Goal: Task Accomplishment & Management: Manage account settings

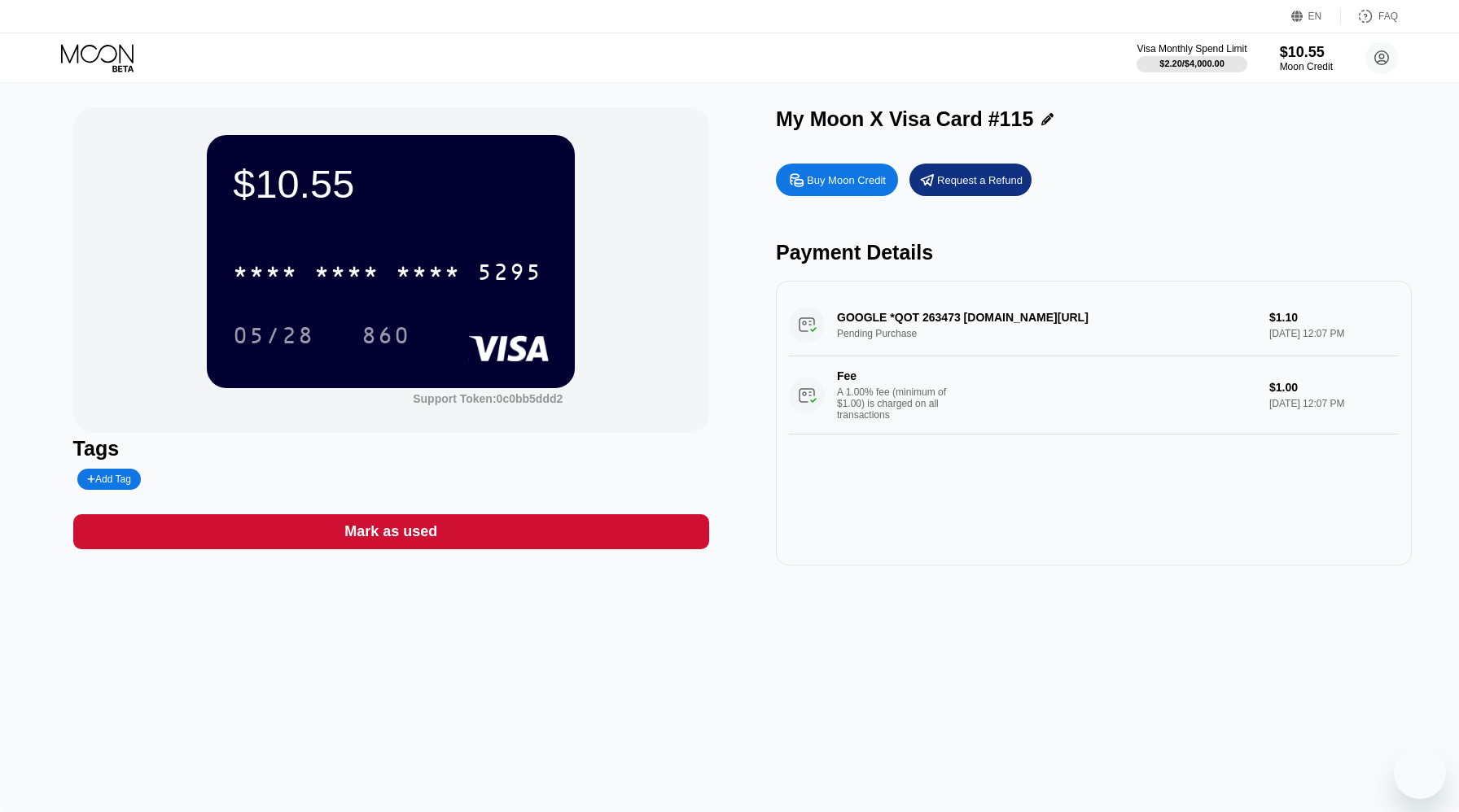
click at [96, 47] on icon at bounding box center [99, 59] width 76 height 29
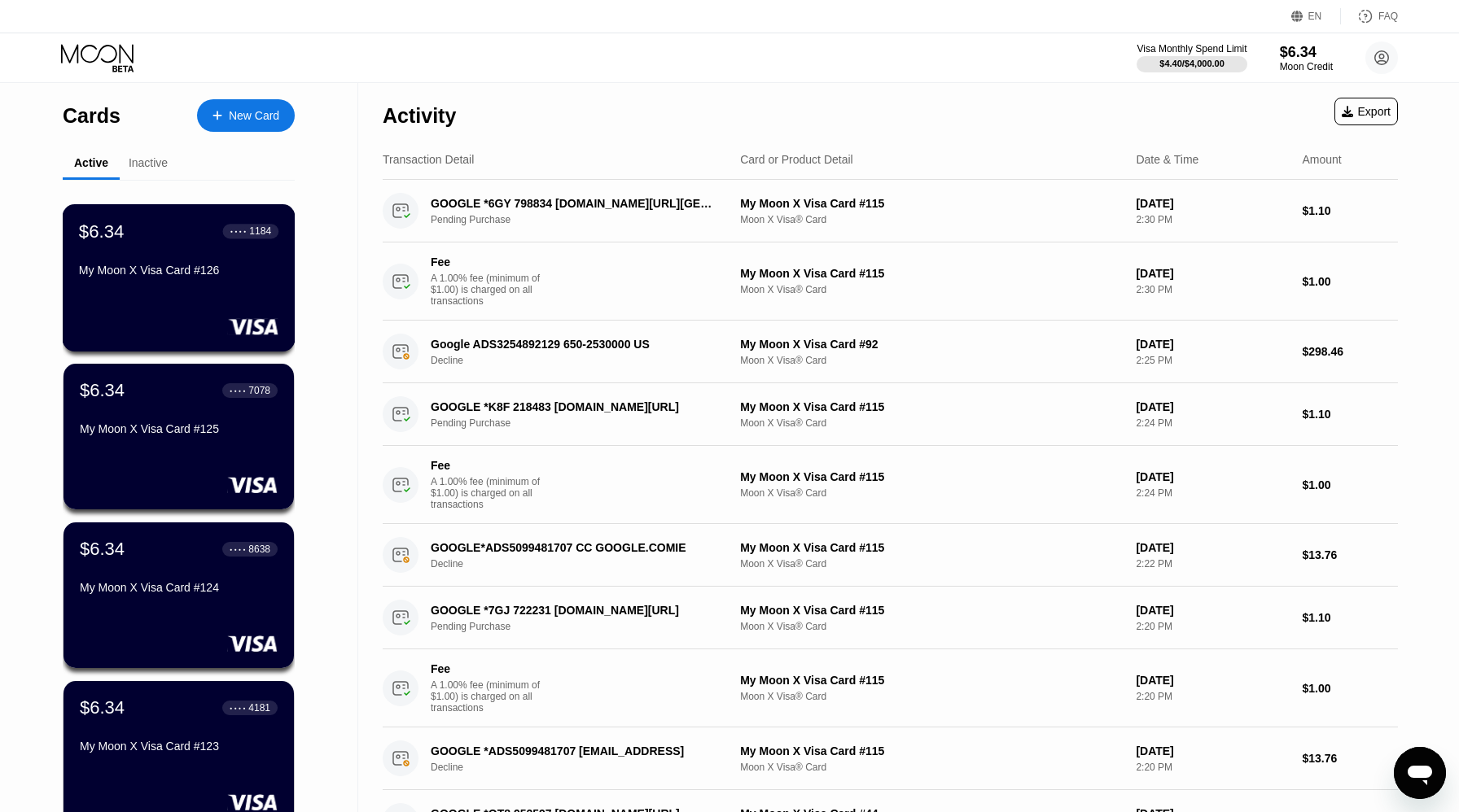
click at [156, 252] on div "$6.34 ● ● ● ● 1184 My Moon X Visa Card #126" at bounding box center [178, 252] width 200 height 63
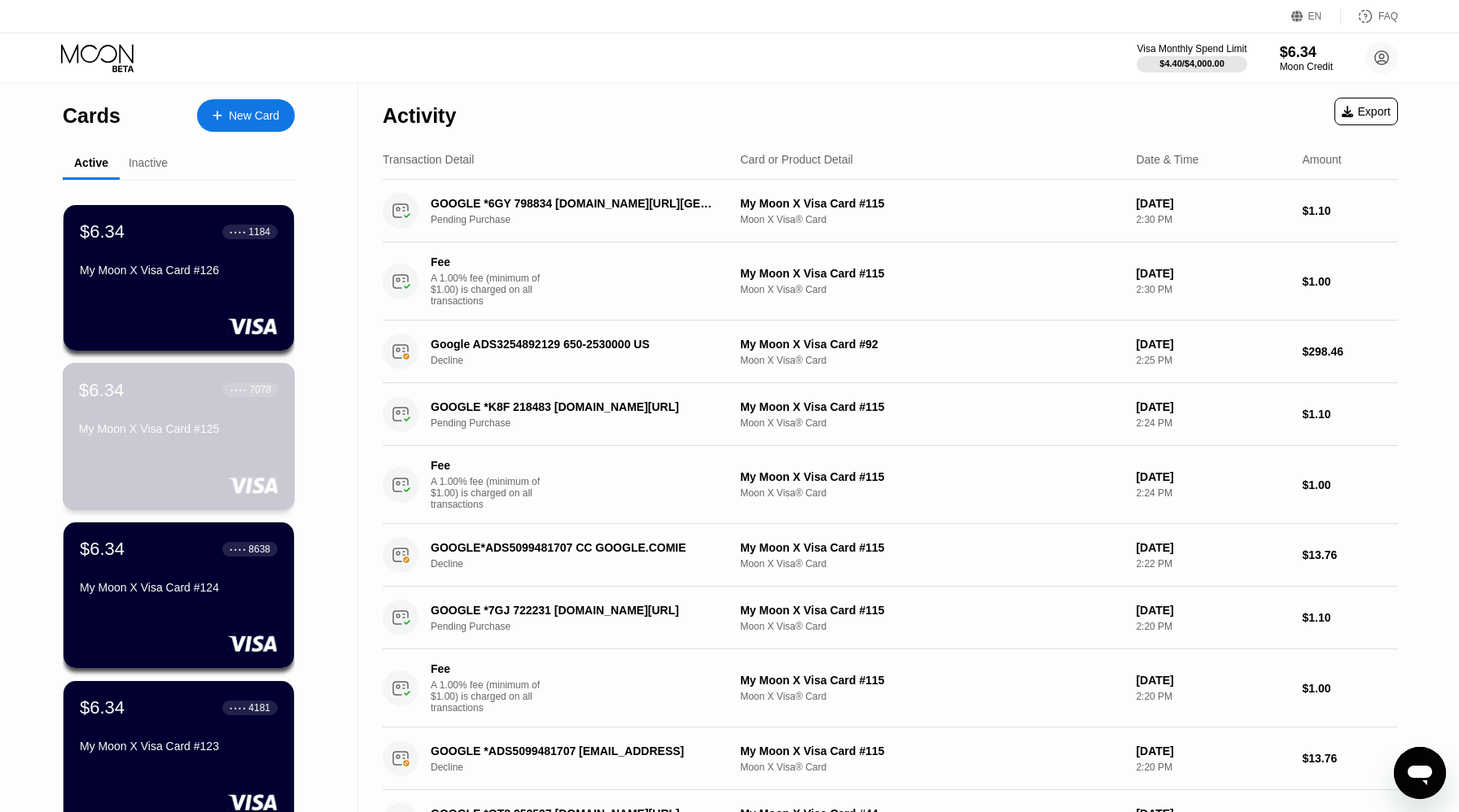
click at [155, 422] on div "My Moon X Visa Card #125" at bounding box center [178, 428] width 200 height 13
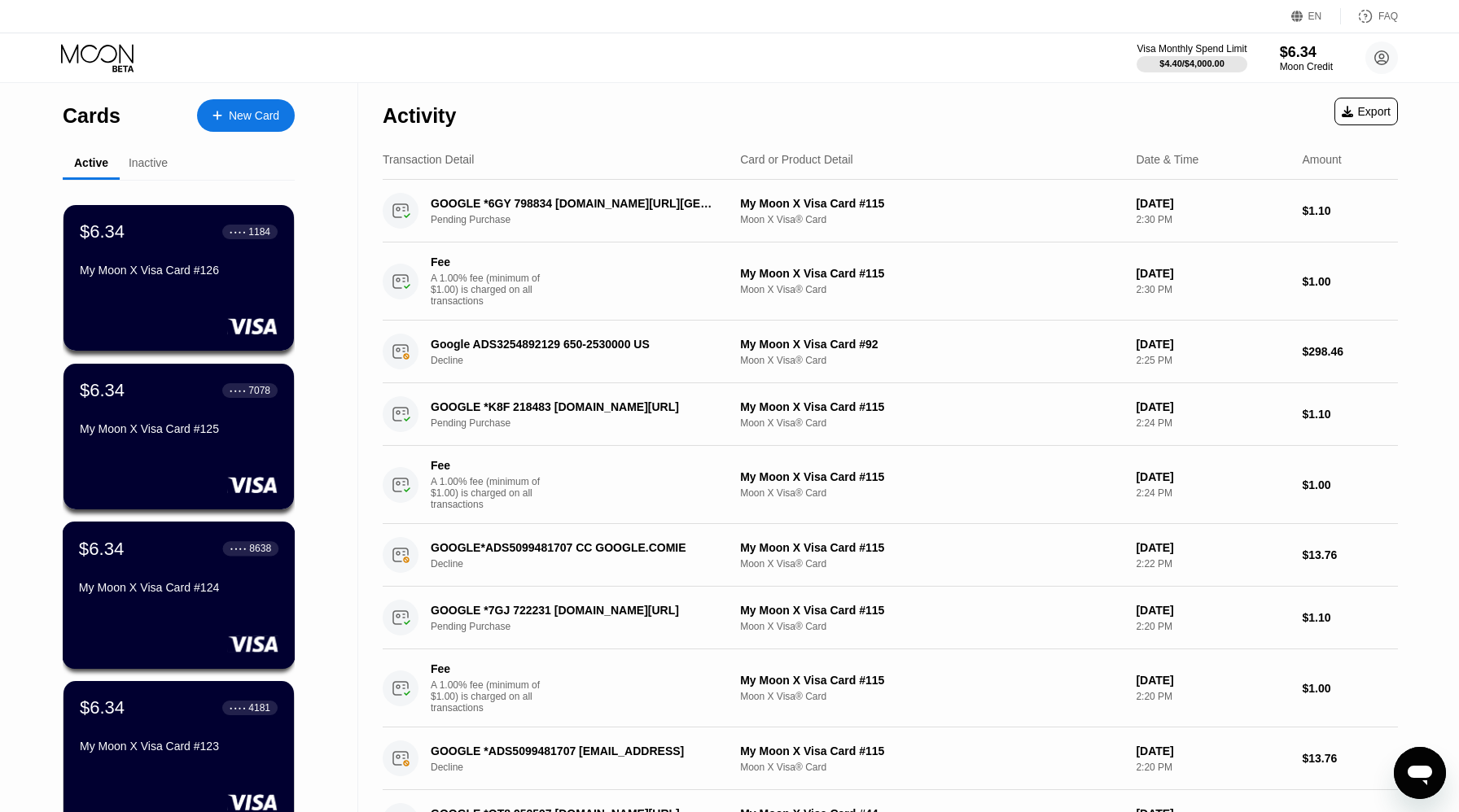
click at [173, 612] on div "$6.34 ● ● ● ● 8638 My Moon X Visa Card #124" at bounding box center [179, 595] width 233 height 147
click at [138, 725] on div "$6.34 ● ● ● ● 4181 My Moon X Visa Card #123" at bounding box center [178, 728] width 200 height 63
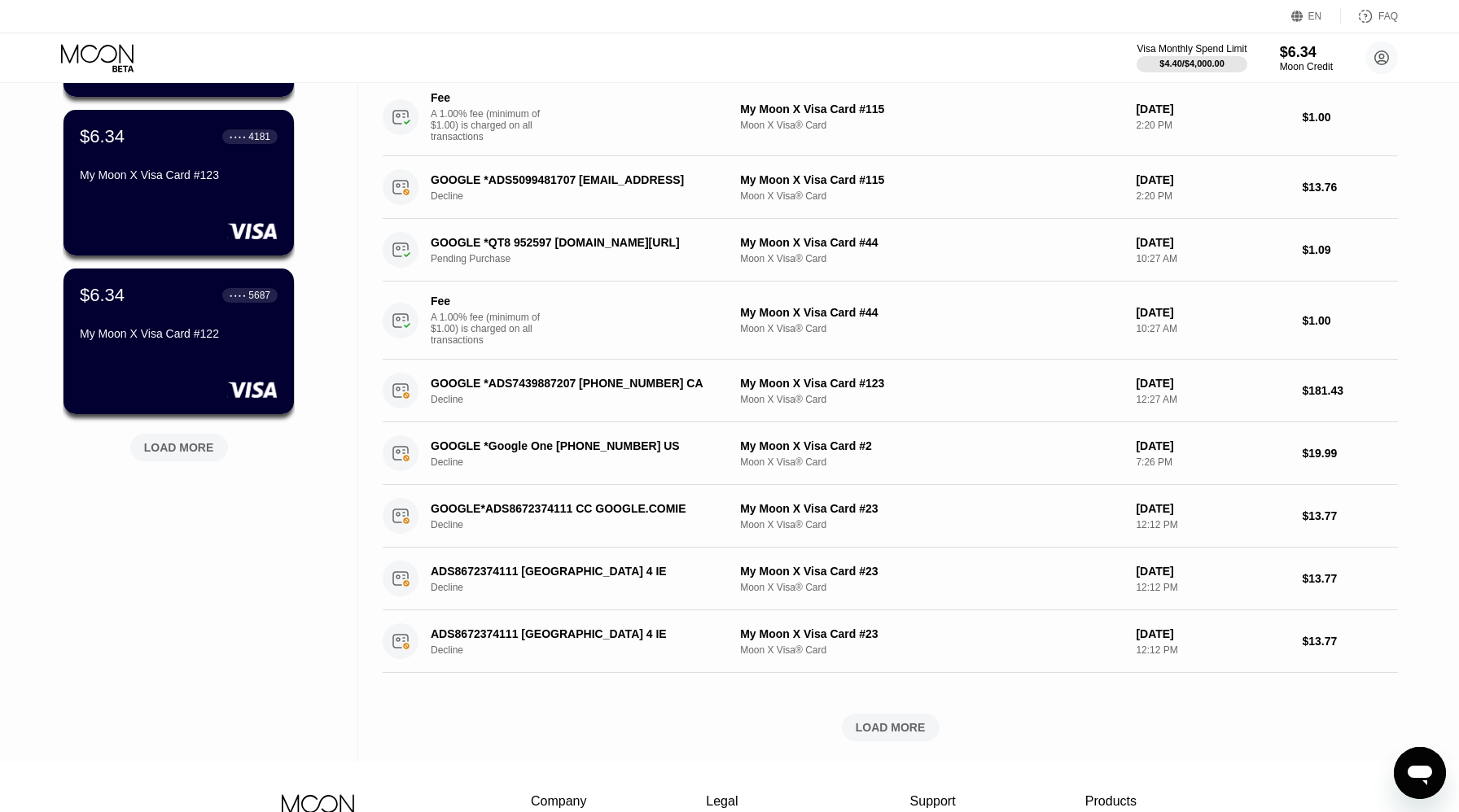
scroll to position [577, 0]
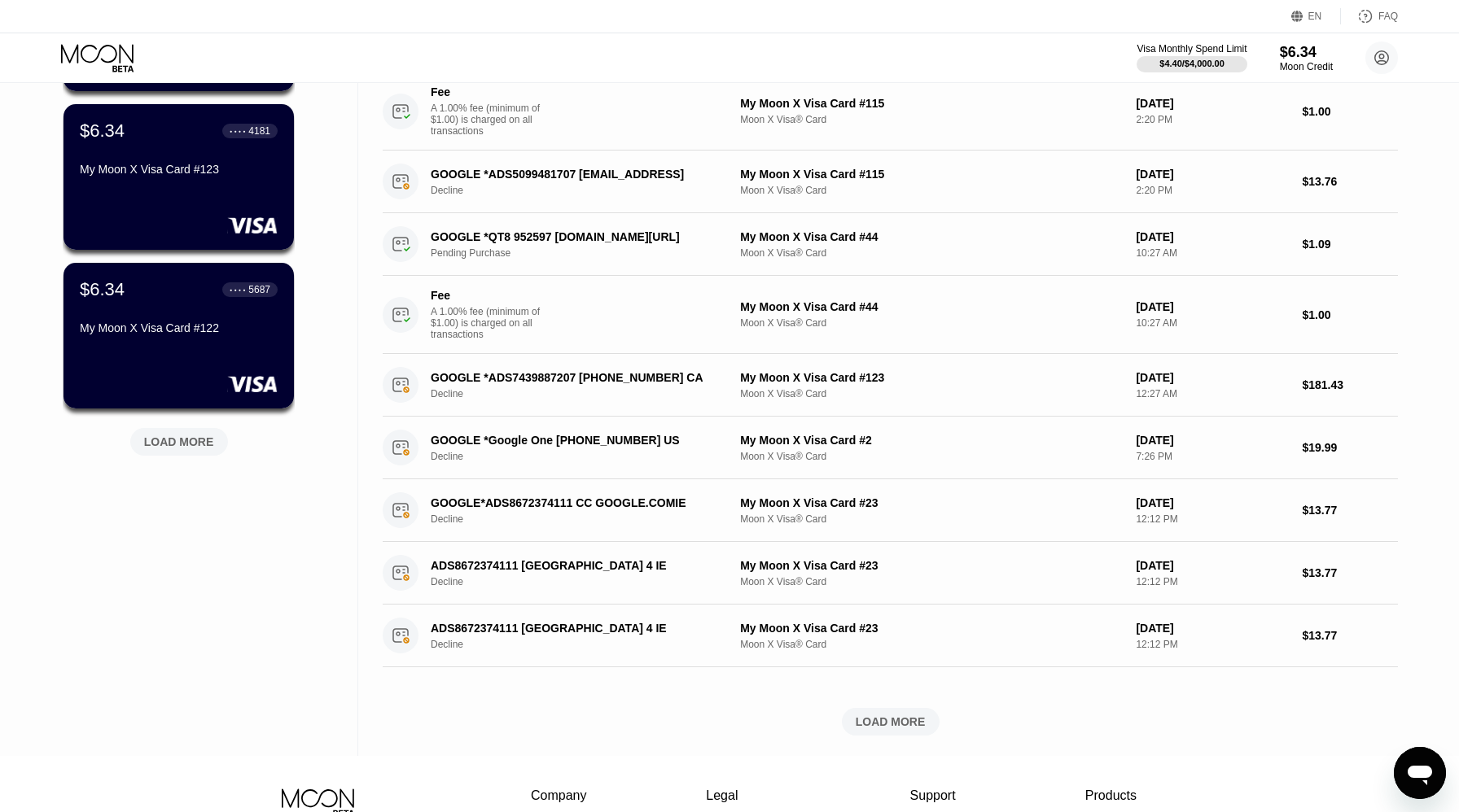
click at [195, 437] on div "LOAD MORE" at bounding box center [179, 442] width 70 height 14
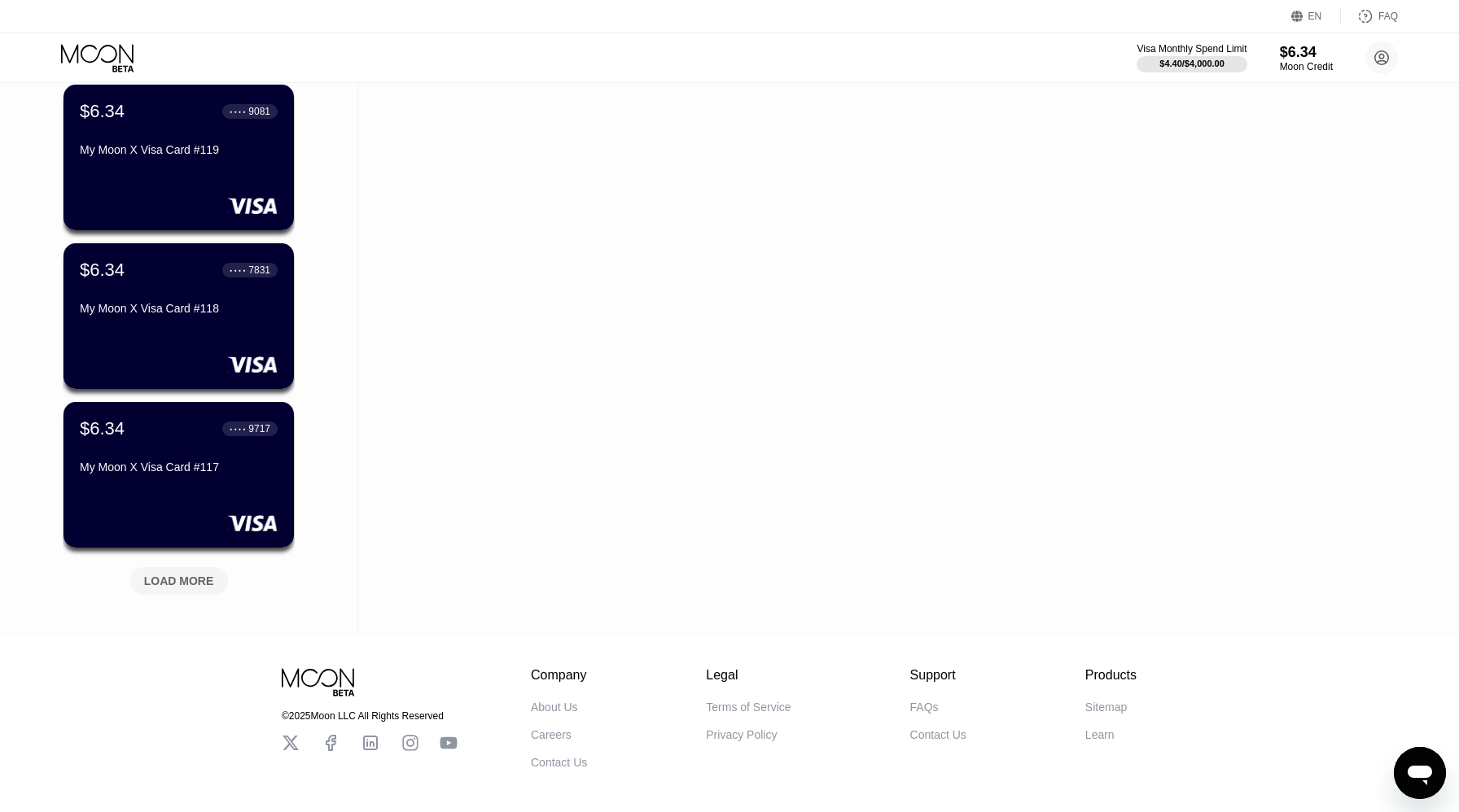
scroll to position [1294, 0]
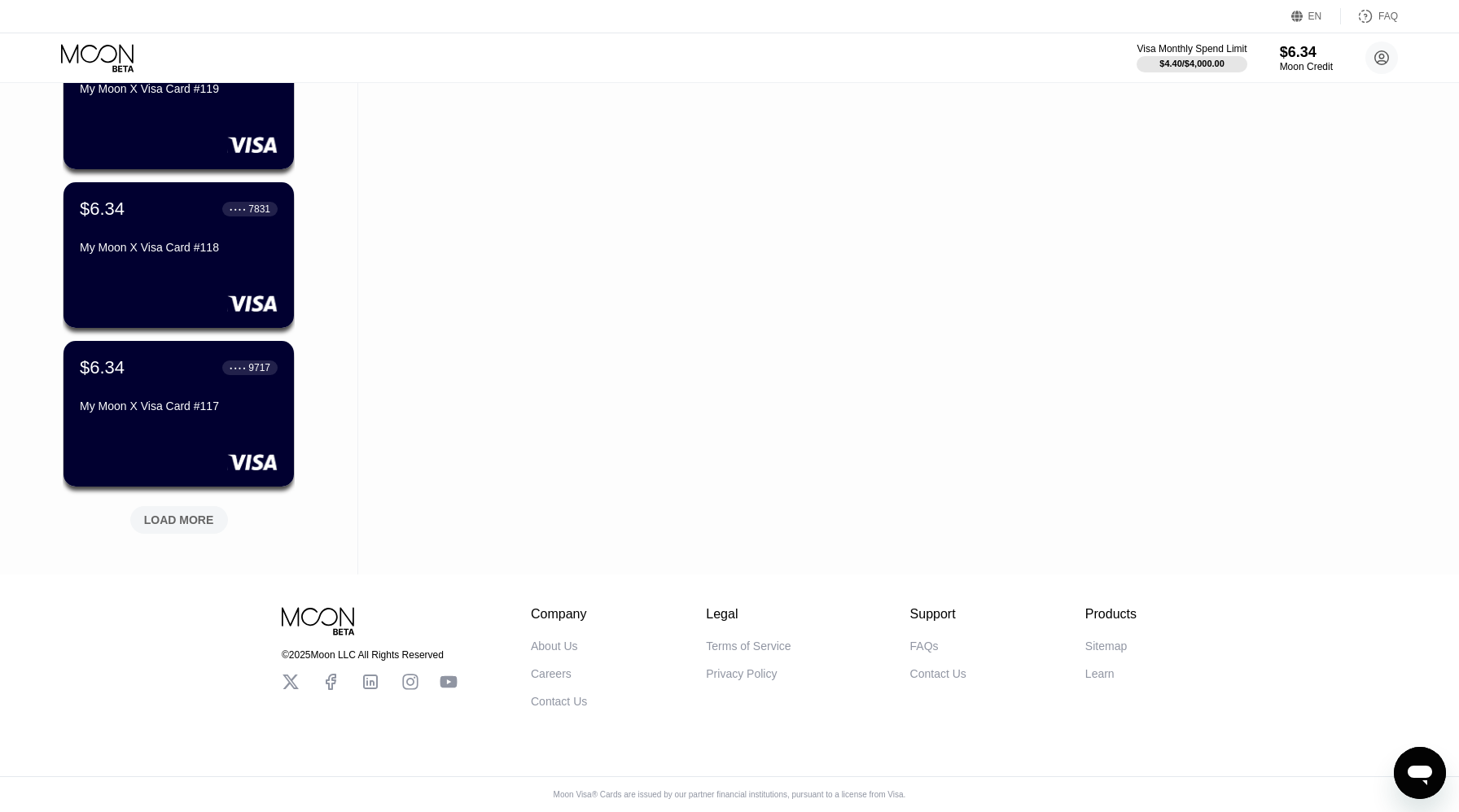
click at [190, 515] on div "LOAD MORE" at bounding box center [179, 519] width 70 height 14
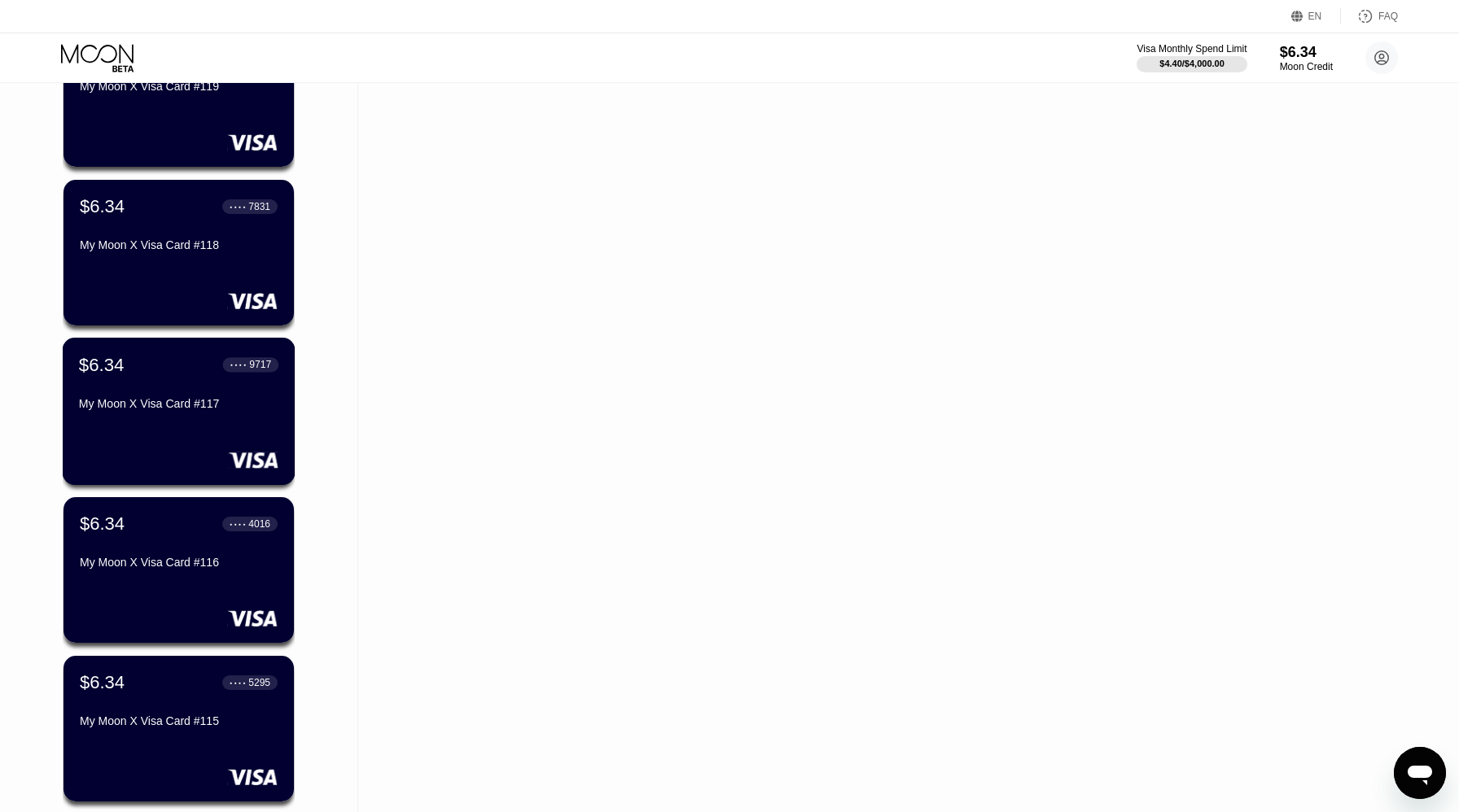
click at [190, 449] on div "$6.34 ● ● ● ● 9717 My Moon X Visa Card #117" at bounding box center [179, 411] width 233 height 147
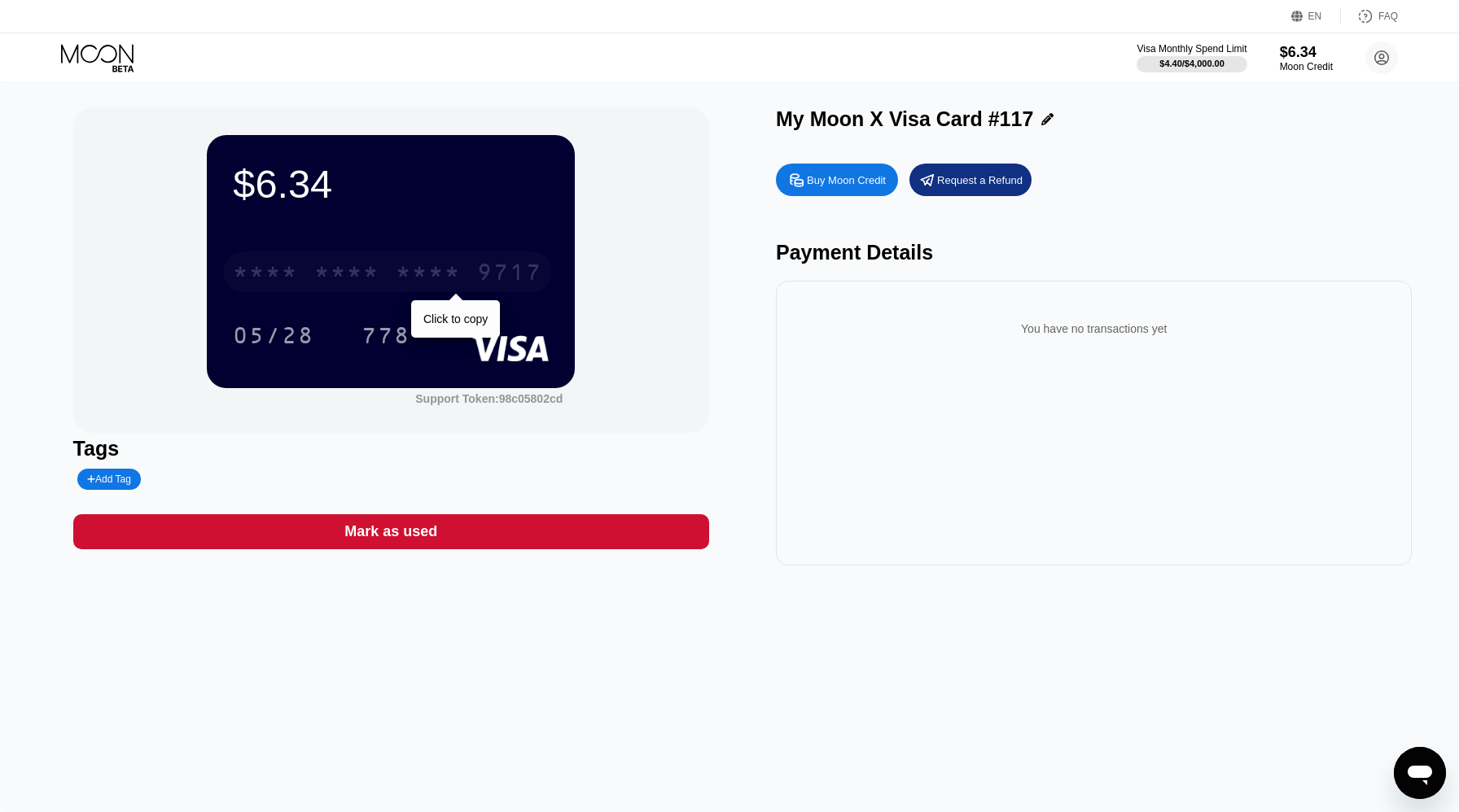
click at [424, 258] on div "* * * * * * * * * * * * 9717" at bounding box center [387, 272] width 329 height 41
click at [234, 351] on div "05/28" at bounding box center [274, 337] width 82 height 26
